Goal: Find specific page/section: Find specific page/section

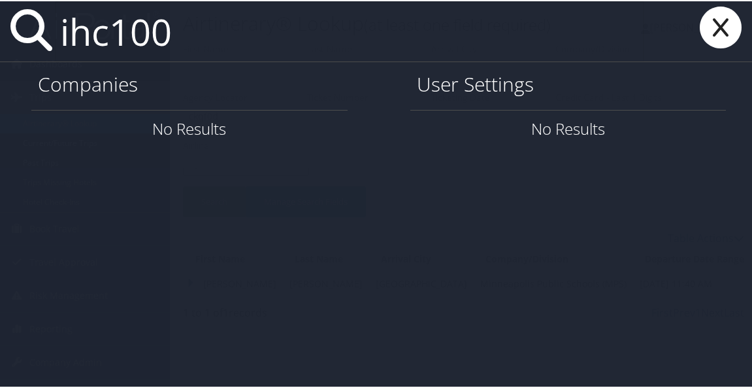
type input "ihc100"
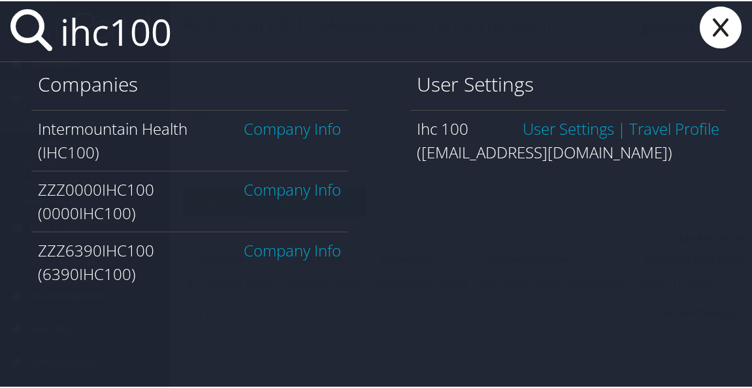
click at [268, 128] on link "Company Info" at bounding box center [292, 127] width 97 height 22
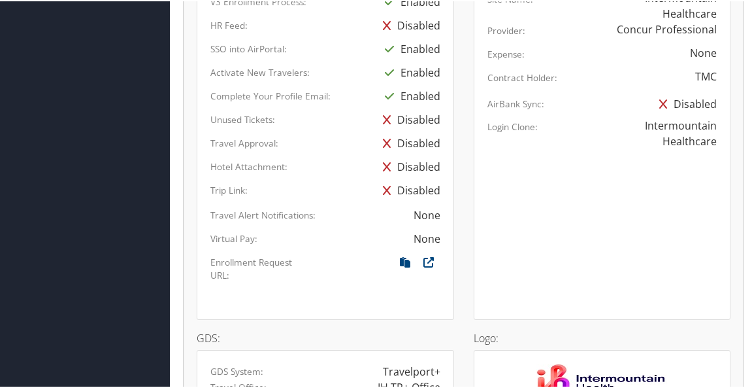
scroll to position [1111, 0]
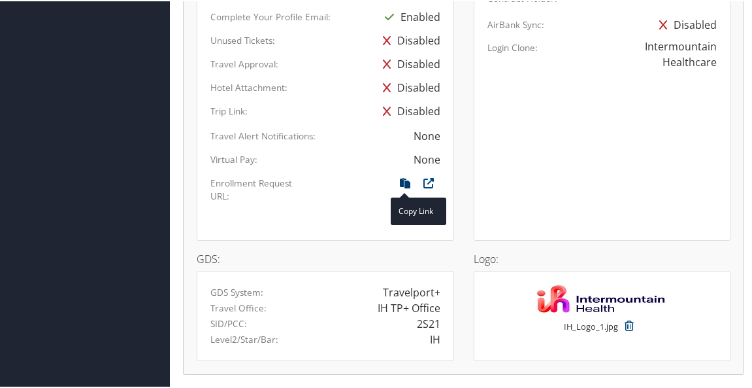
click at [402, 181] on link at bounding box center [405, 182] width 24 height 14
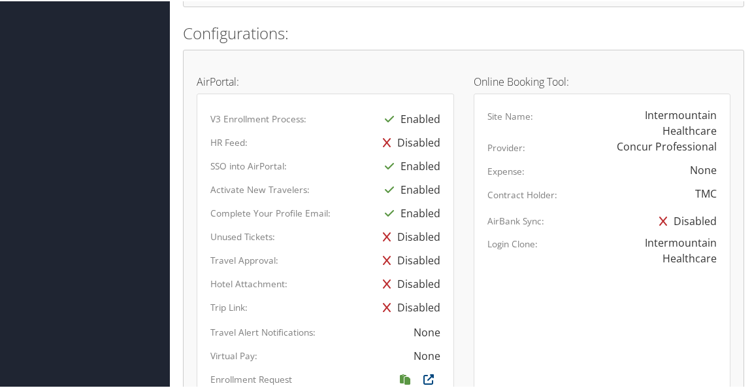
click at [228, 122] on label "V3 Enrollment Process:" at bounding box center [258, 117] width 96 height 13
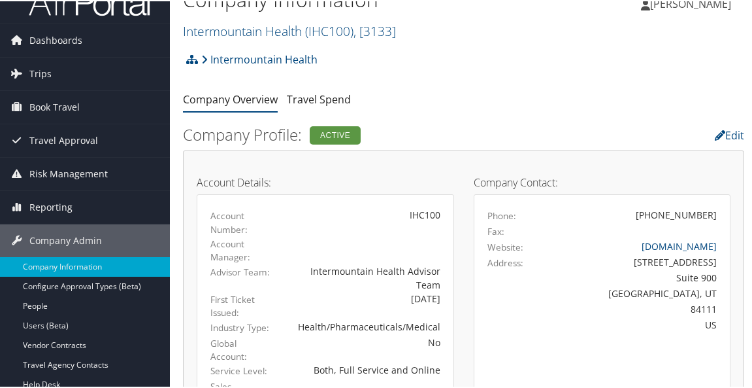
scroll to position [0, 0]
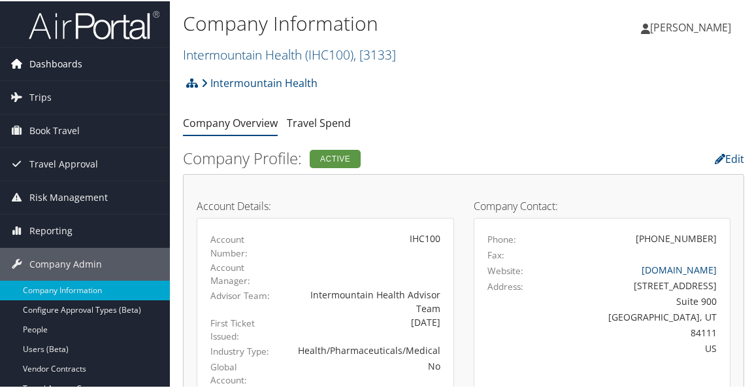
click at [77, 57] on span "Dashboards" at bounding box center [55, 62] width 53 height 33
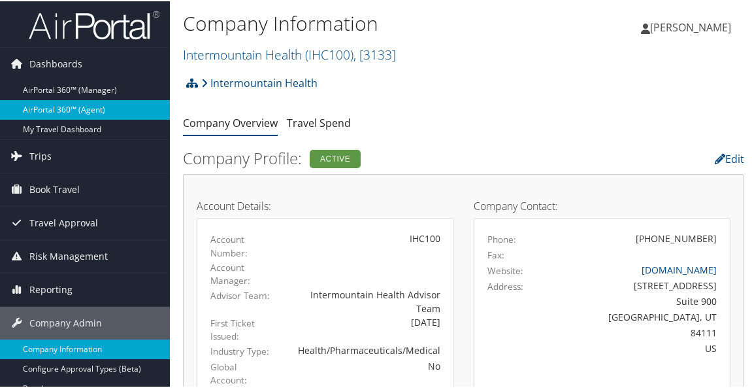
click at [73, 112] on link "AirPortal 360™ (Agent)" at bounding box center [85, 109] width 170 height 20
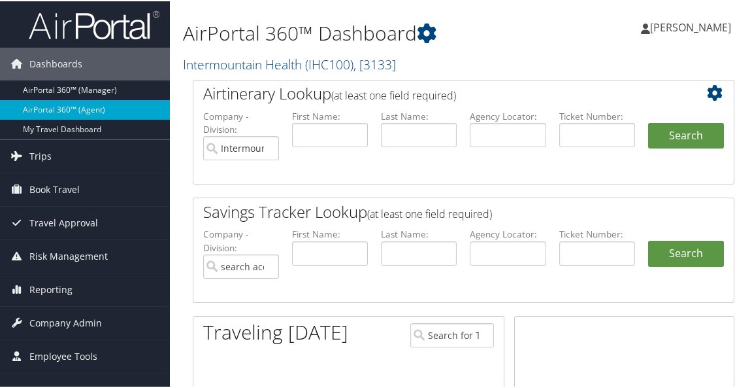
type input "Intermountain Health"
